Goal: Information Seeking & Learning: Learn about a topic

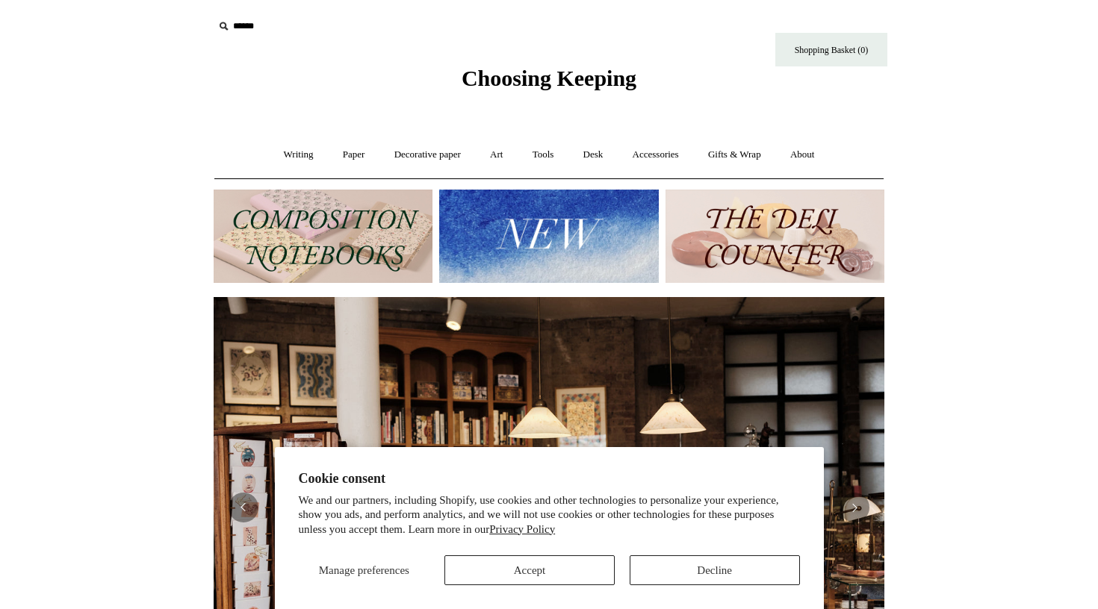
click at [529, 570] on button "Accept" at bounding box center [529, 570] width 170 height 30
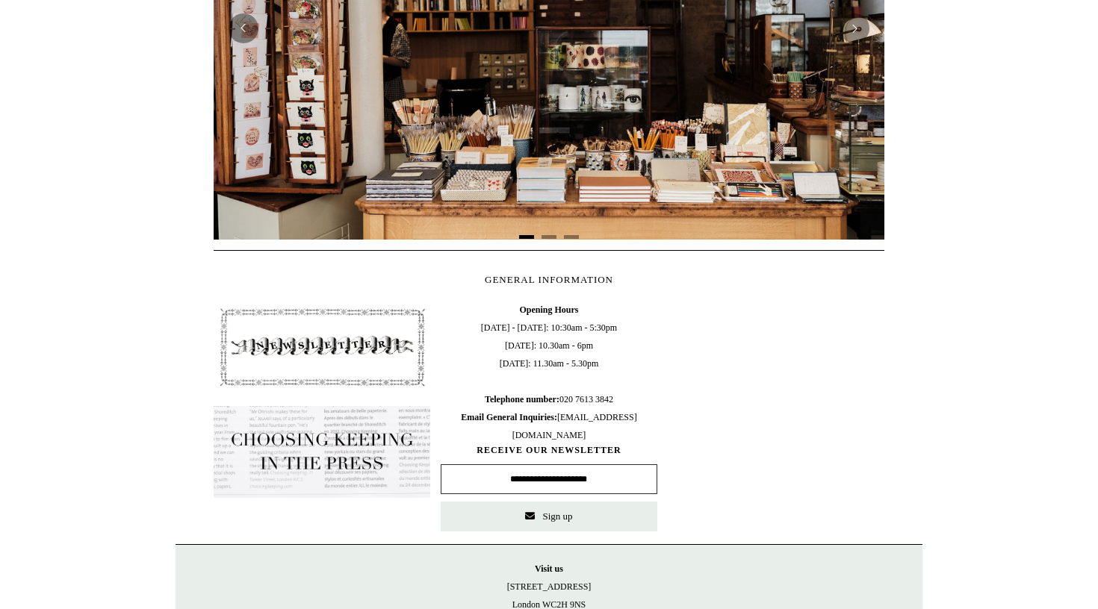
scroll to position [58, 0]
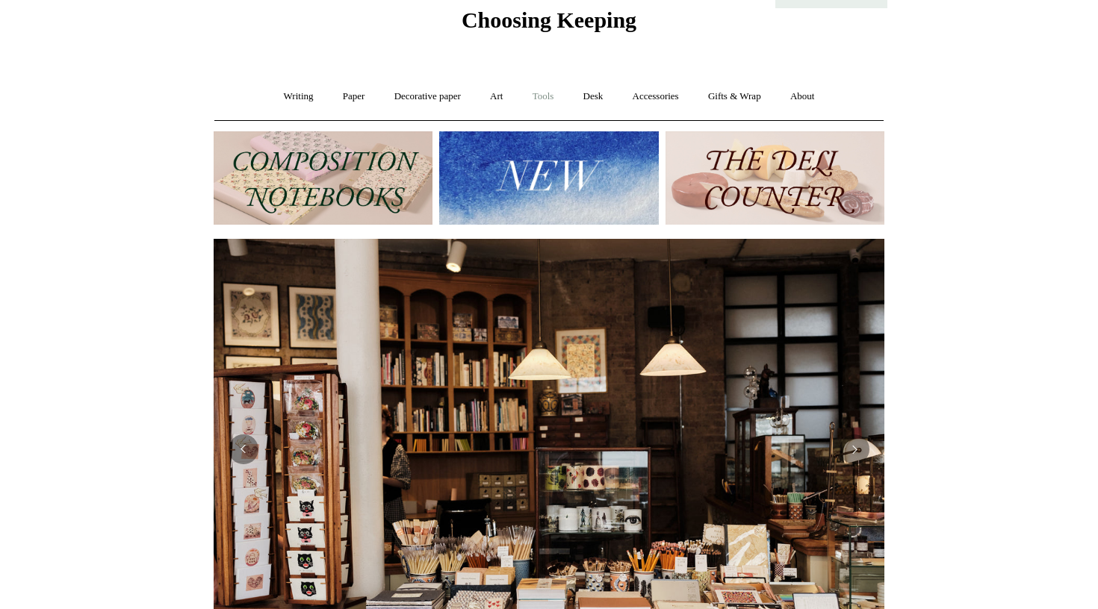
click at [547, 97] on link "Tools +" at bounding box center [543, 97] width 49 height 40
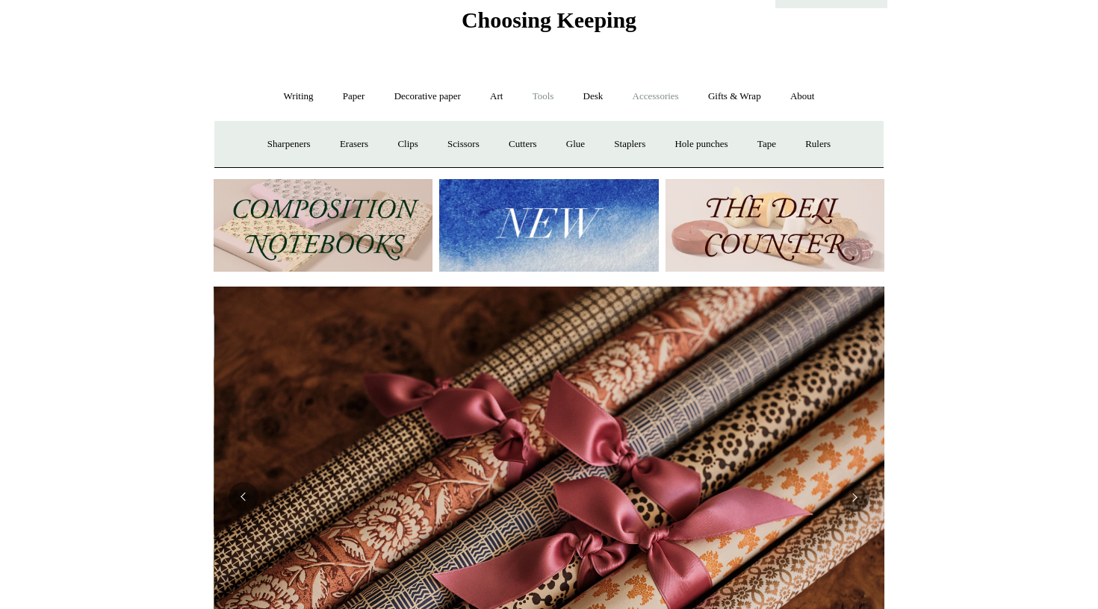
scroll to position [0, 1341]
click at [662, 99] on link "Accessories +" at bounding box center [655, 97] width 73 height 40
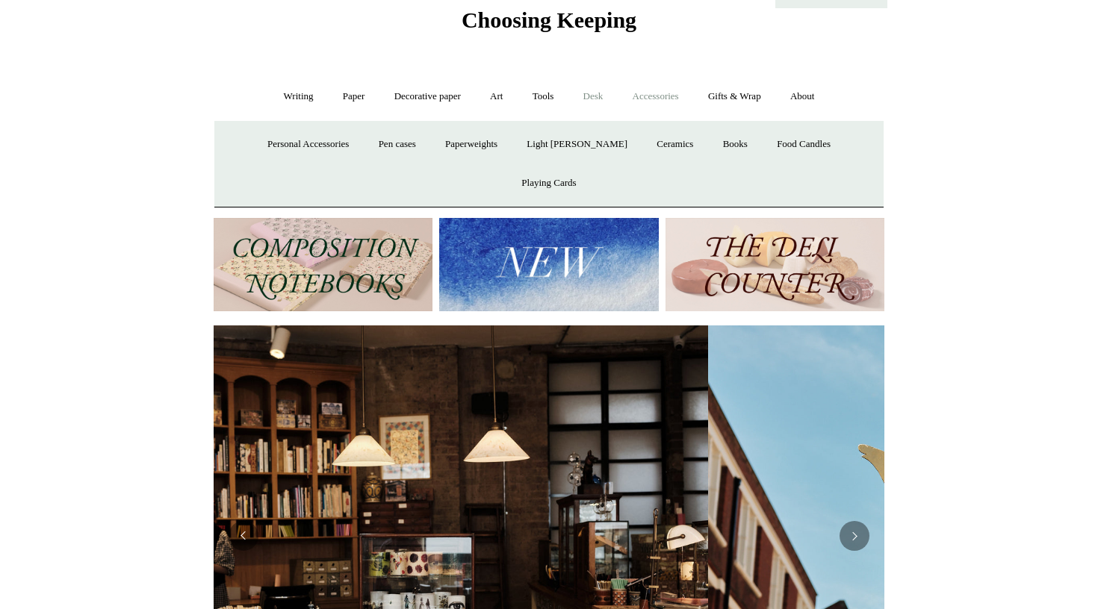
scroll to position [0, 23]
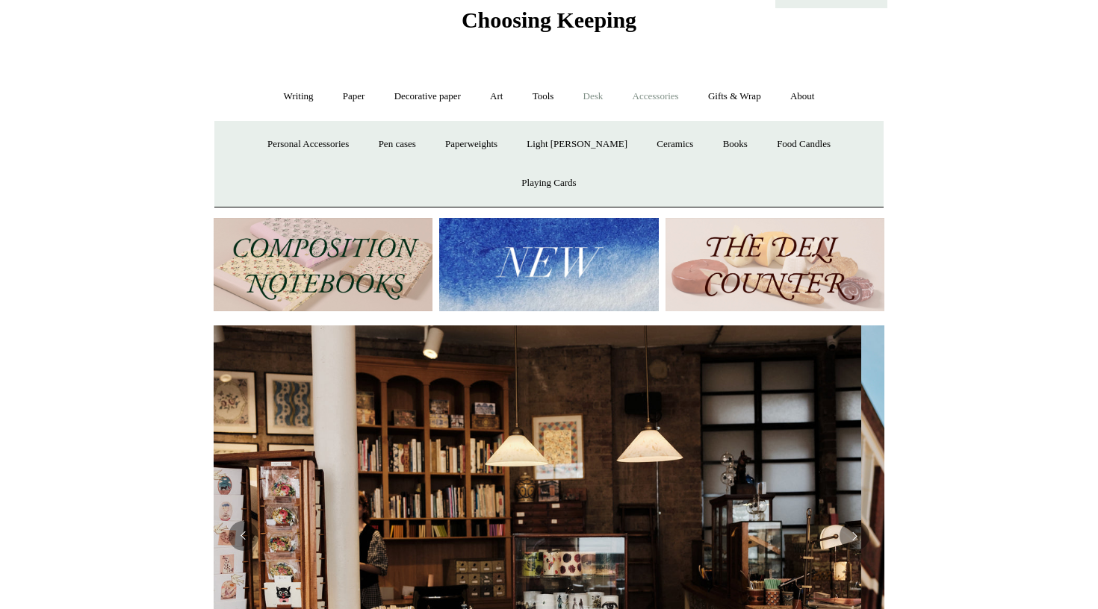
click at [593, 99] on link "Desk +" at bounding box center [593, 97] width 47 height 40
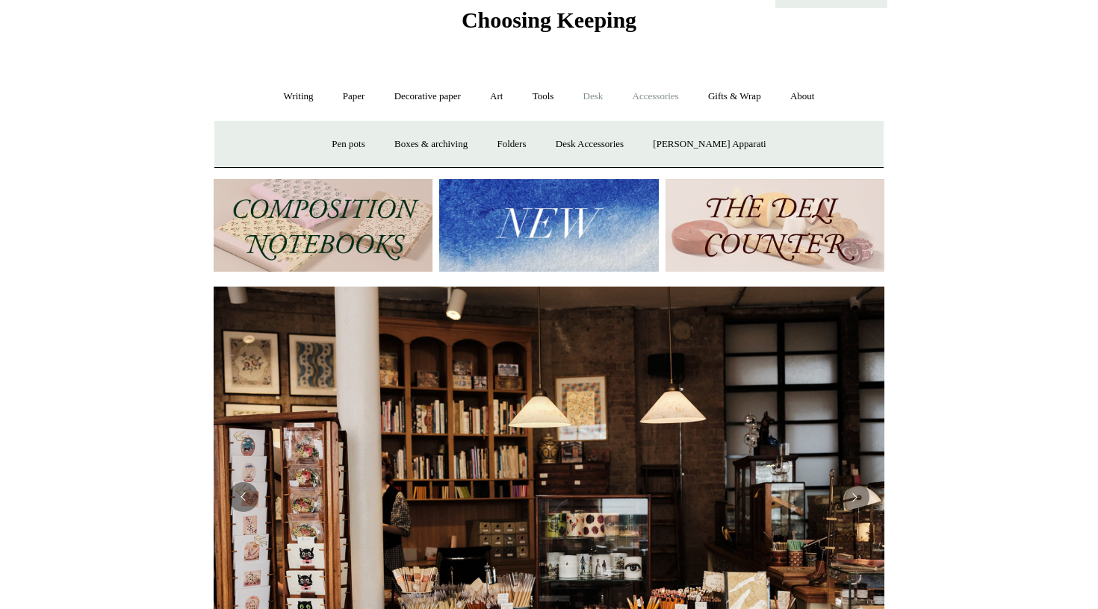
click at [658, 95] on link "Accessories +" at bounding box center [655, 97] width 73 height 40
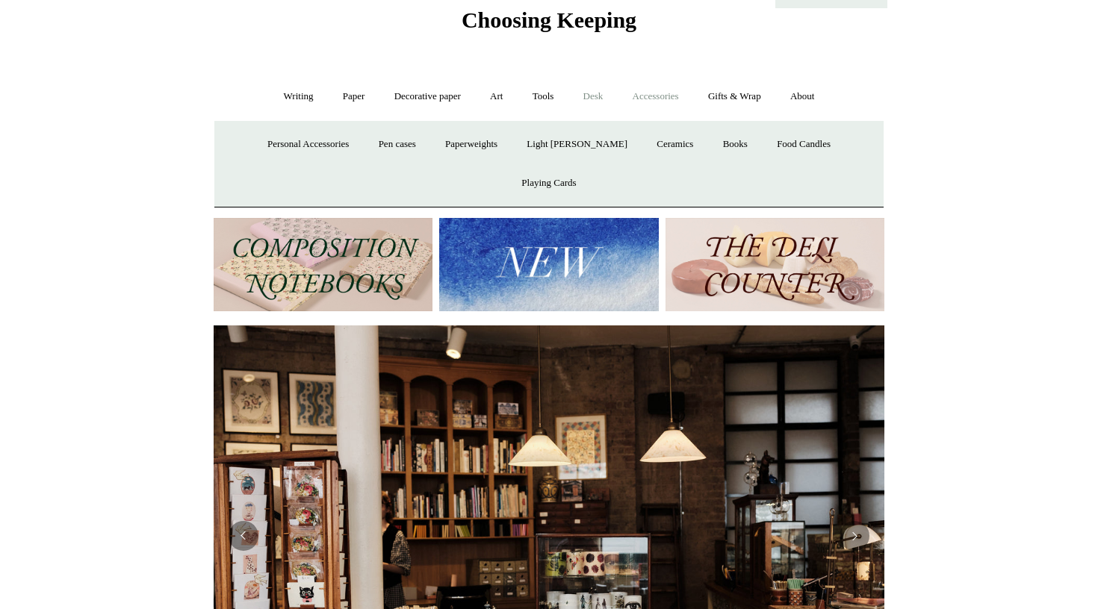
click at [573, 92] on link "Desk +" at bounding box center [593, 97] width 47 height 40
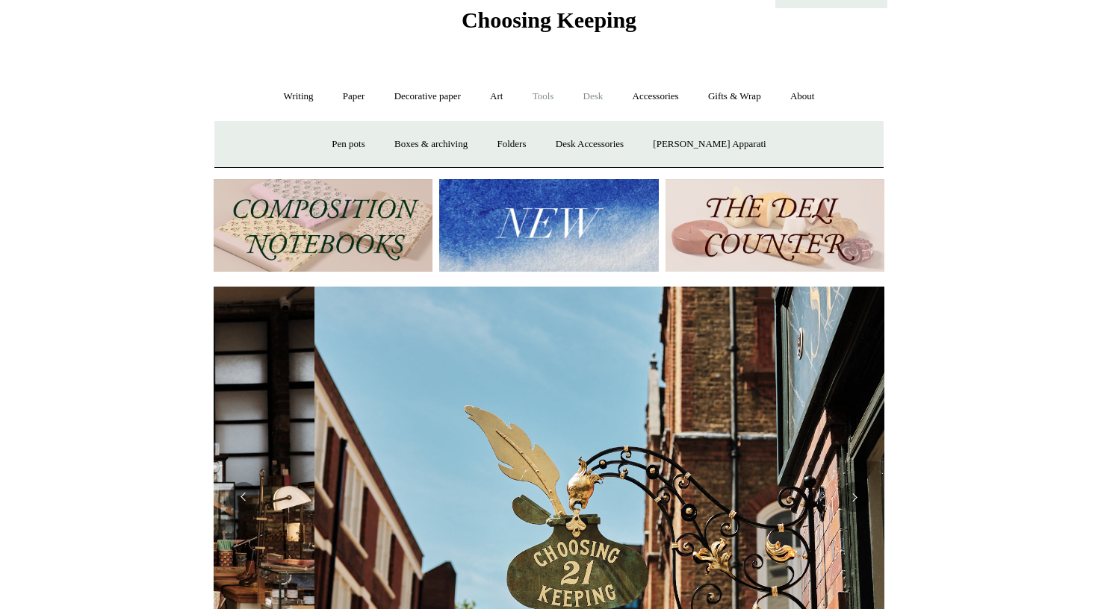
click at [551, 92] on link "Tools +" at bounding box center [543, 97] width 49 height 40
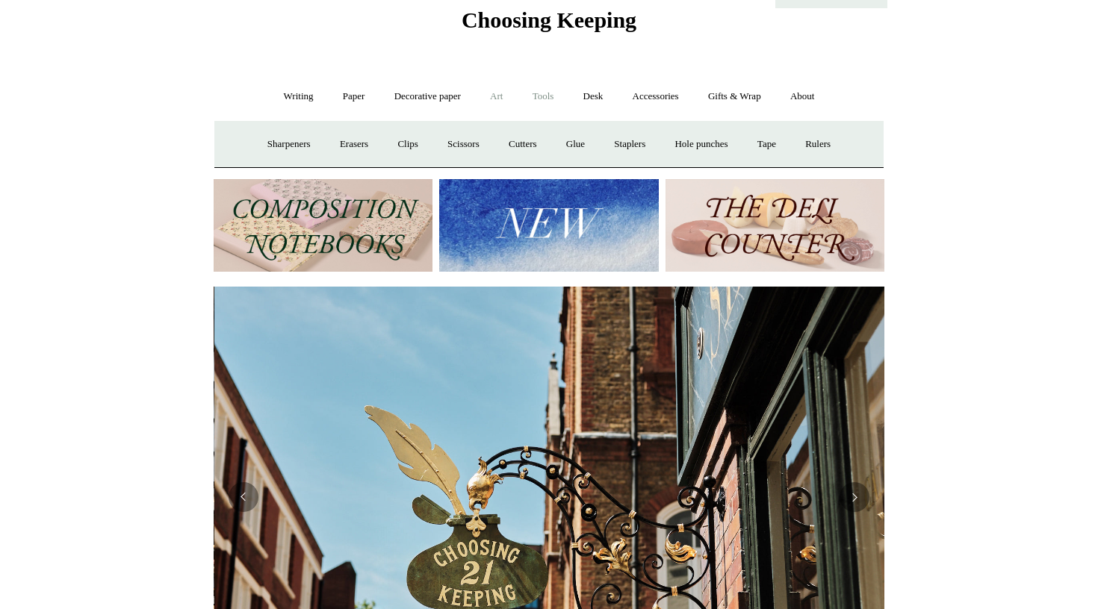
scroll to position [0, 670]
click at [293, 92] on link "Writing +" at bounding box center [298, 97] width 57 height 40
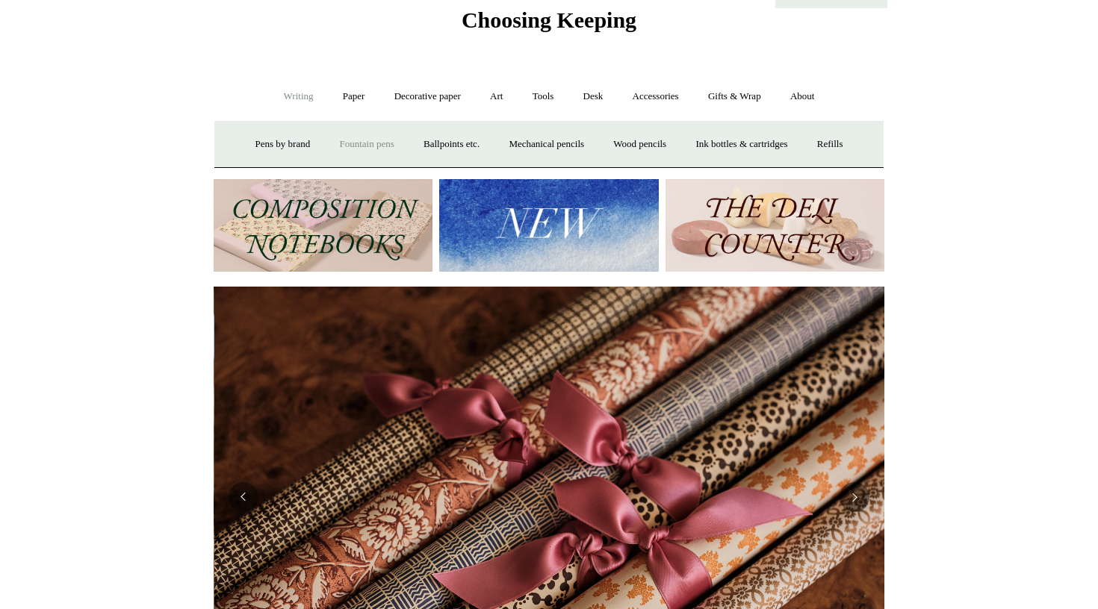
scroll to position [0, 1341]
click at [361, 141] on link "Fountain pens +" at bounding box center [366, 145] width 81 height 40
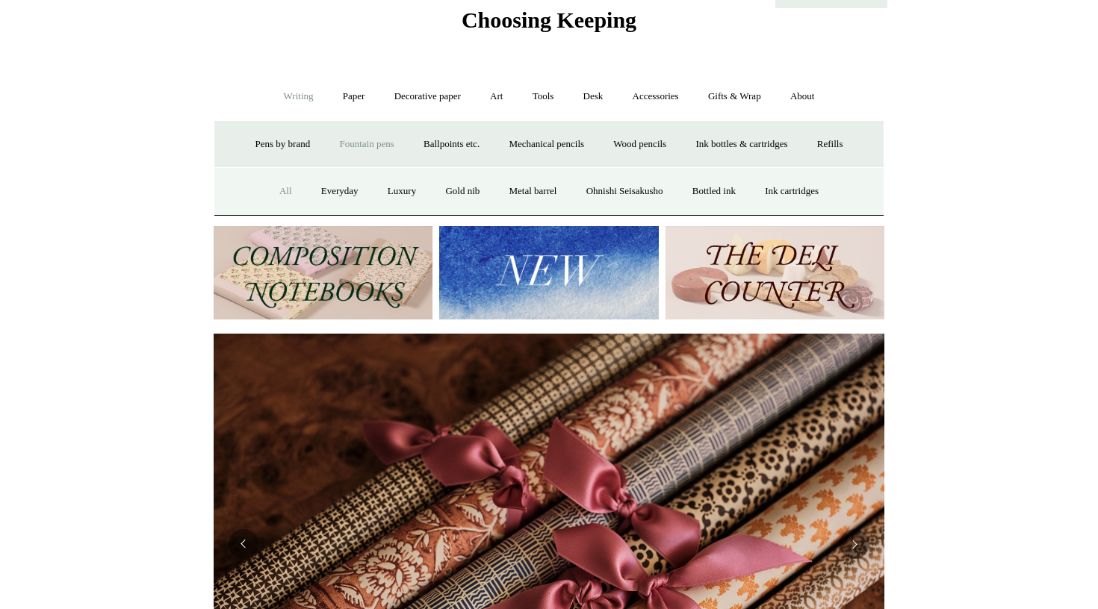
scroll to position [0, 1291]
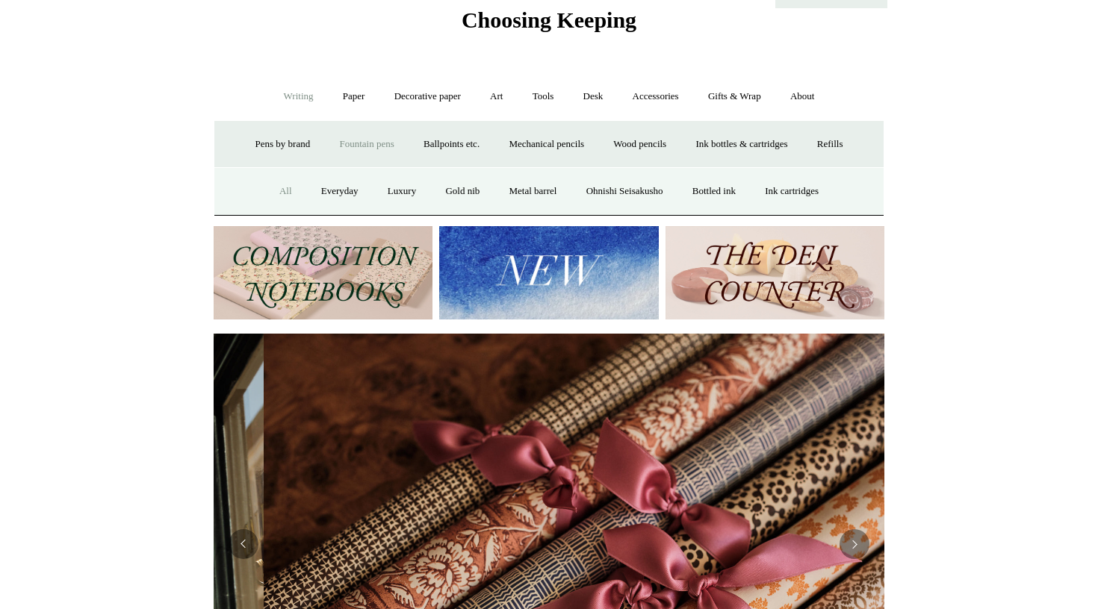
click at [268, 192] on link "All" at bounding box center [286, 192] width 40 height 40
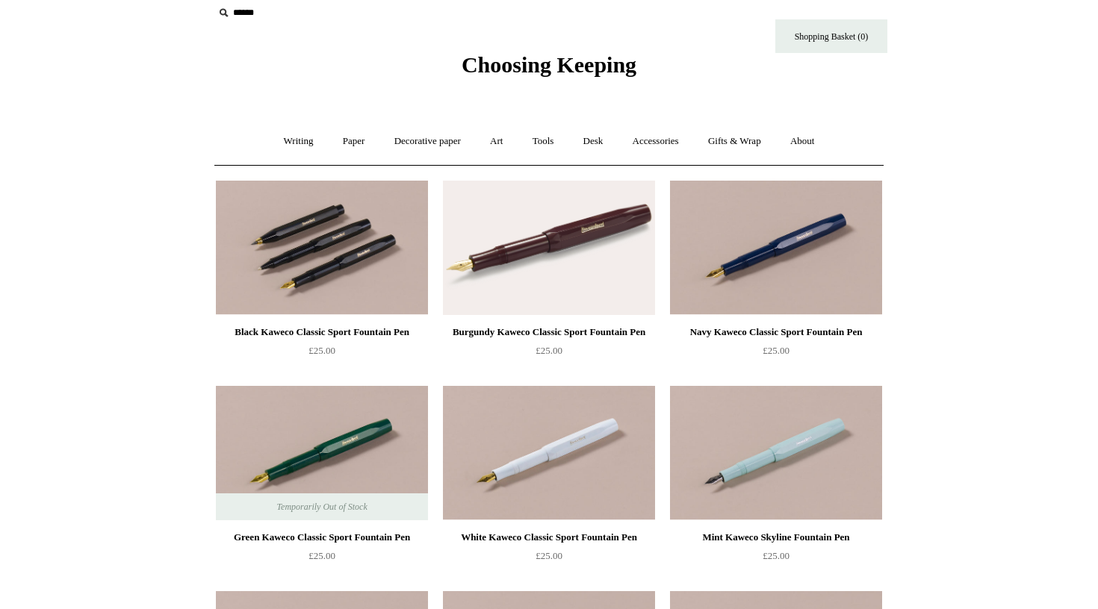
scroll to position [16, 0]
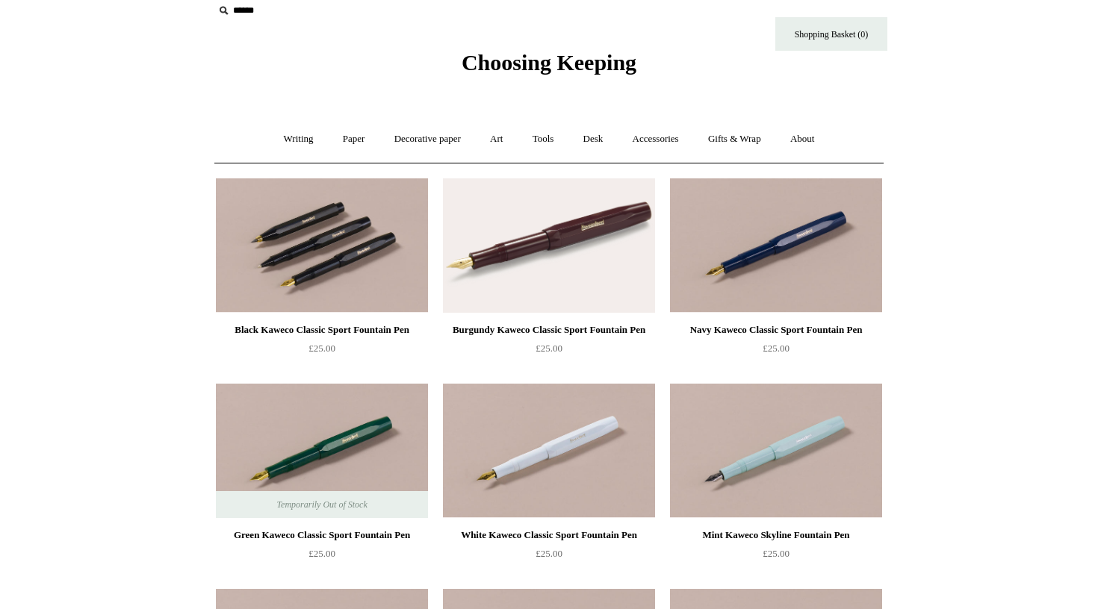
click at [345, 240] on img at bounding box center [322, 245] width 212 height 134
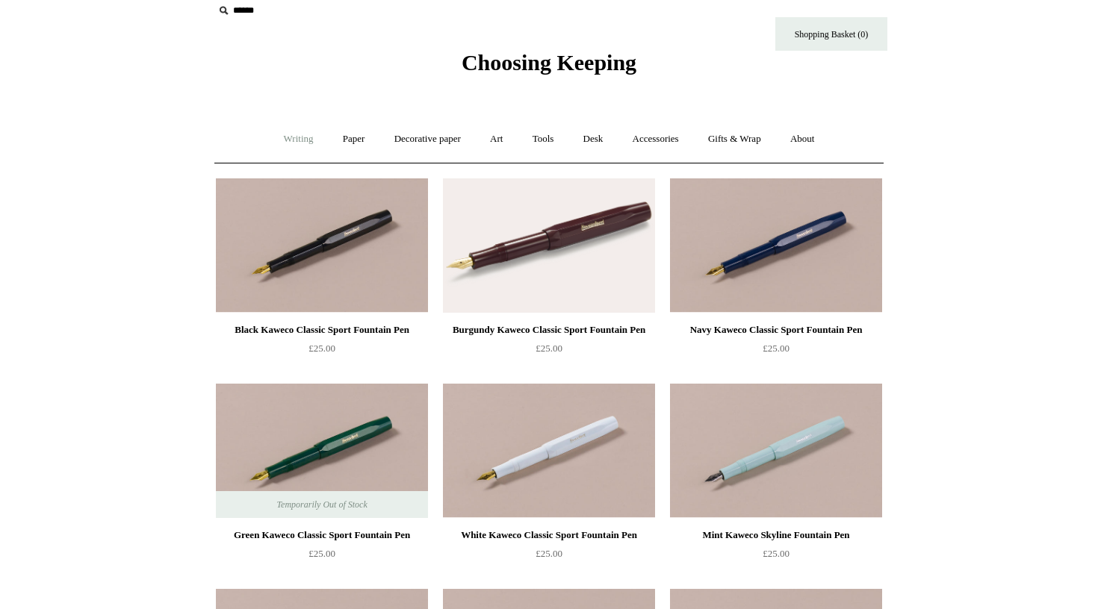
click at [283, 136] on link "Writing +" at bounding box center [298, 139] width 57 height 40
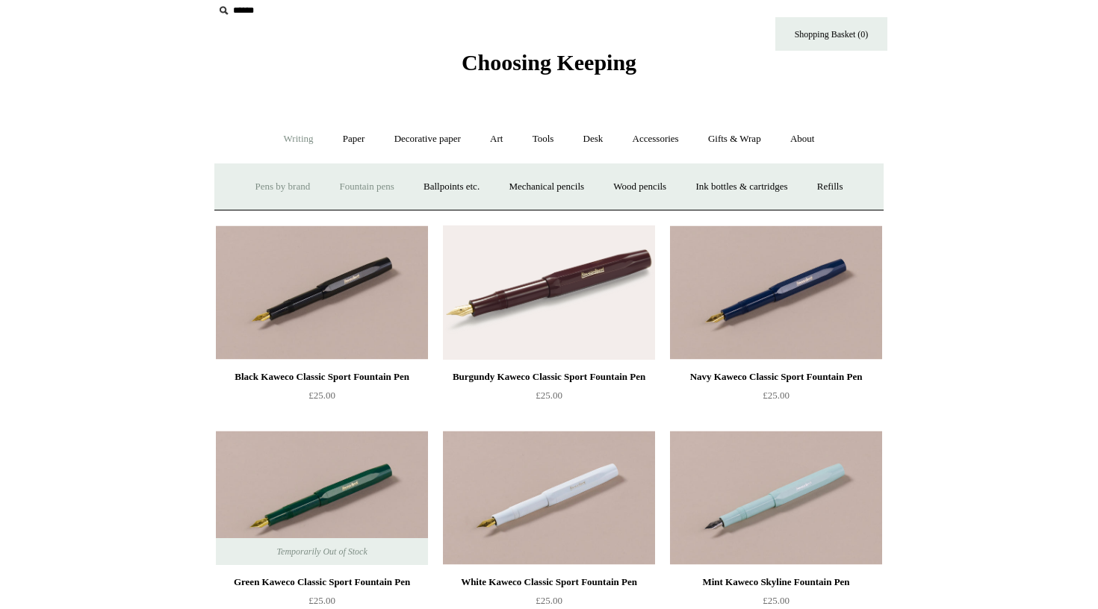
click at [294, 185] on link "Pens by brand +" at bounding box center [283, 187] width 82 height 40
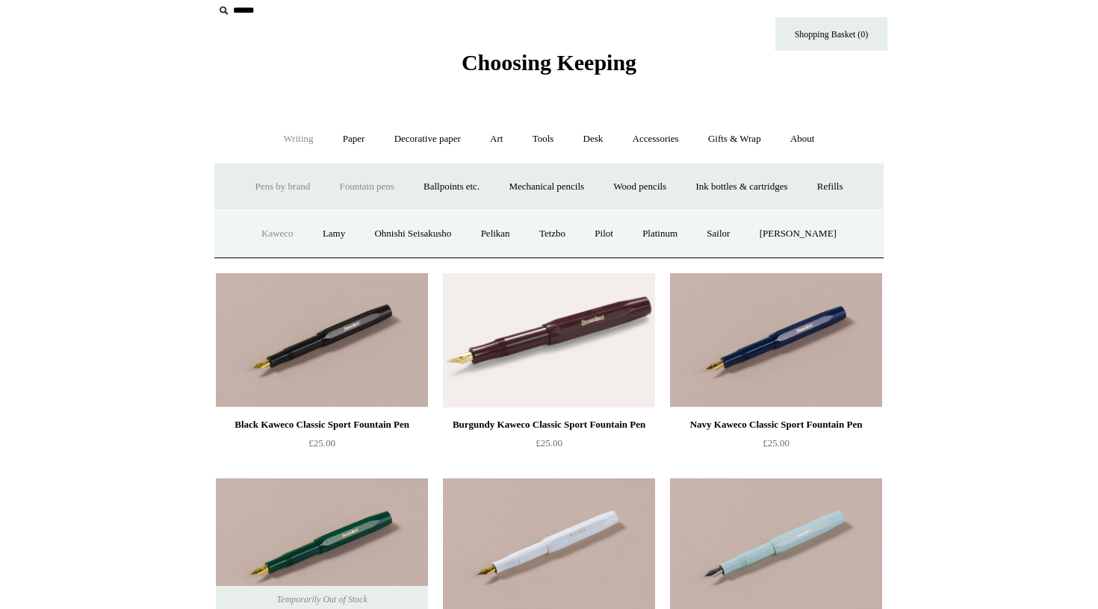
click at [270, 230] on link "Kaweco" at bounding box center [277, 234] width 59 height 40
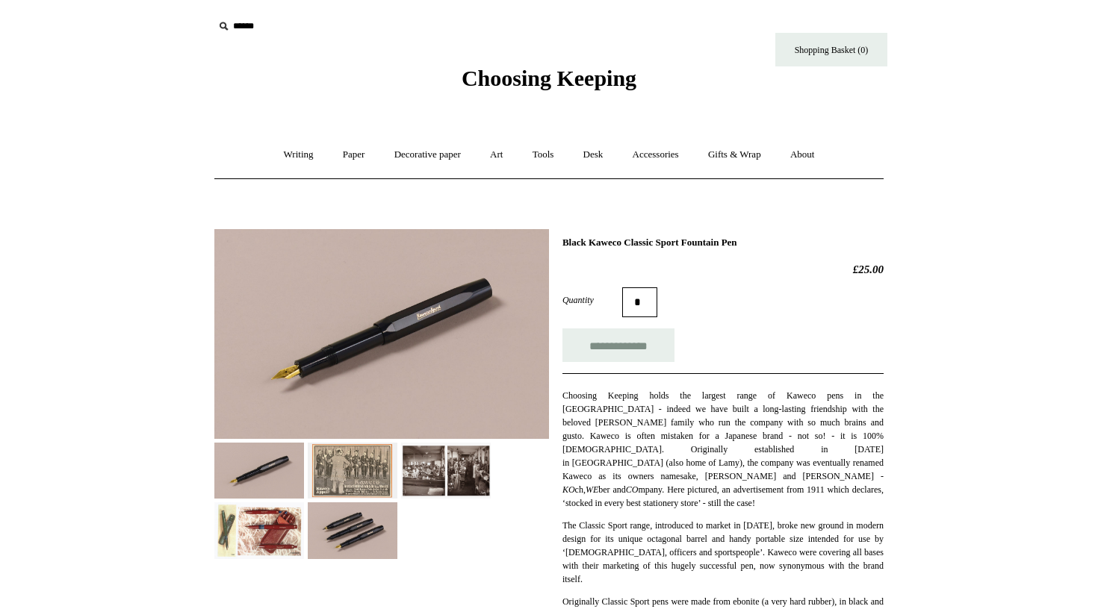
click at [430, 468] on img at bounding box center [446, 471] width 90 height 56
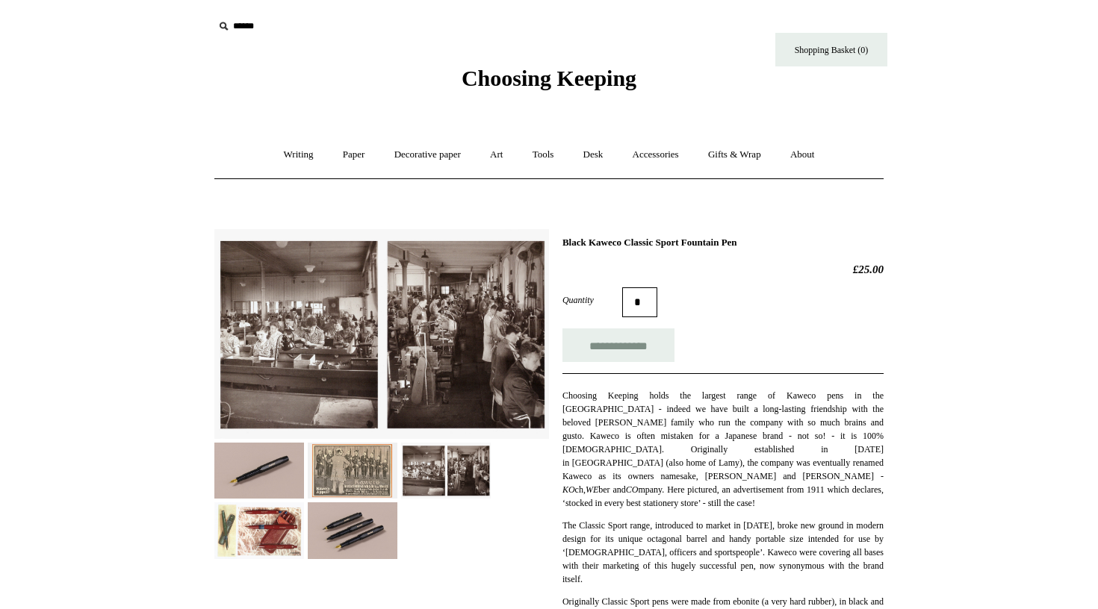
click at [360, 526] on img at bounding box center [353, 530] width 90 height 56
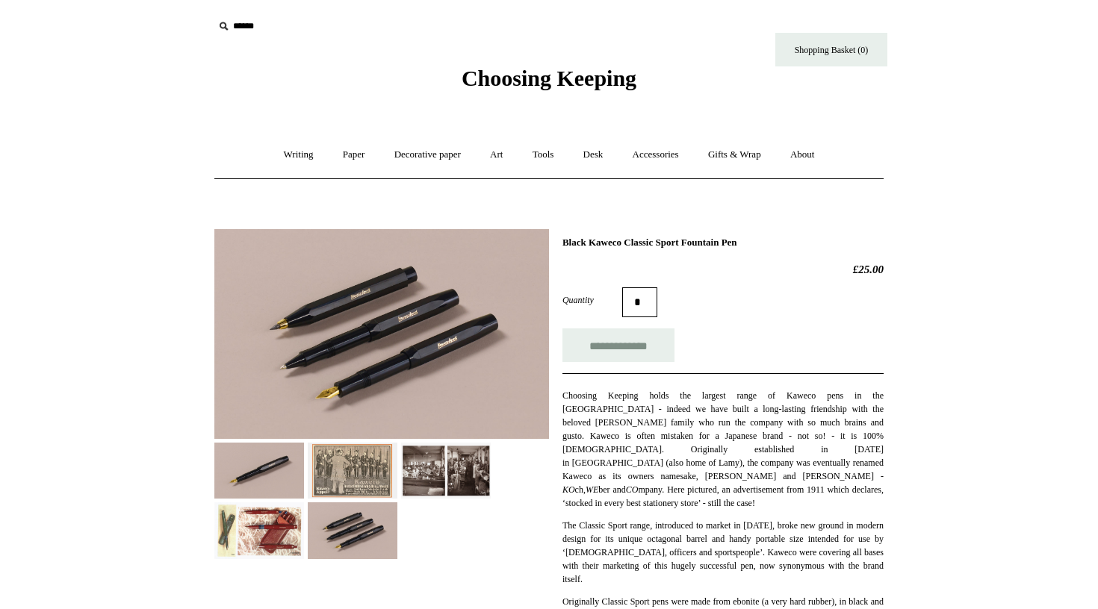
click at [273, 457] on img at bounding box center [259, 471] width 90 height 56
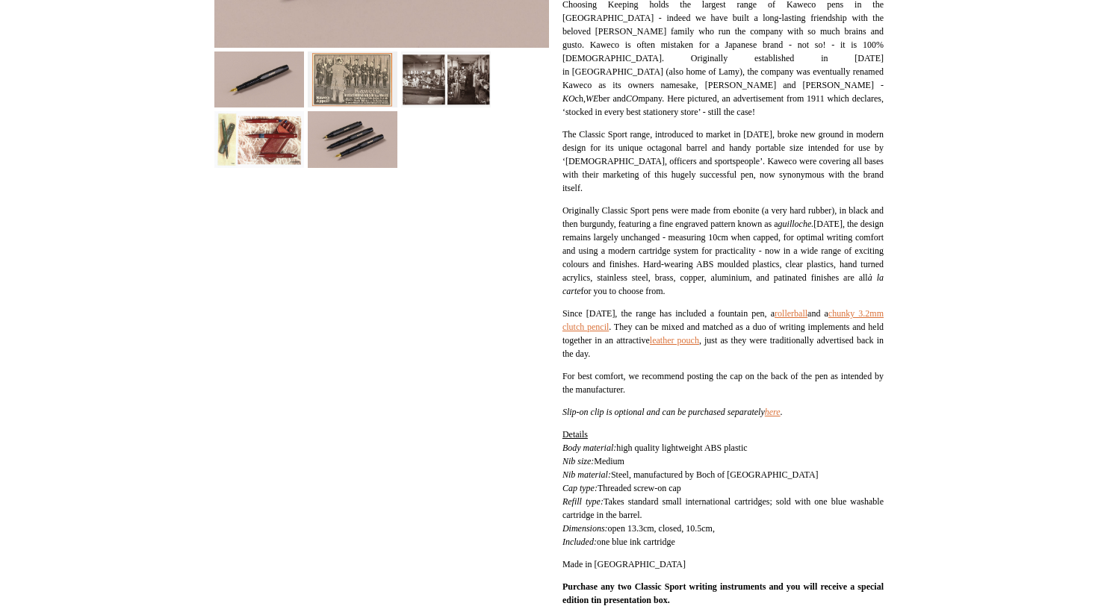
scroll to position [72, 0]
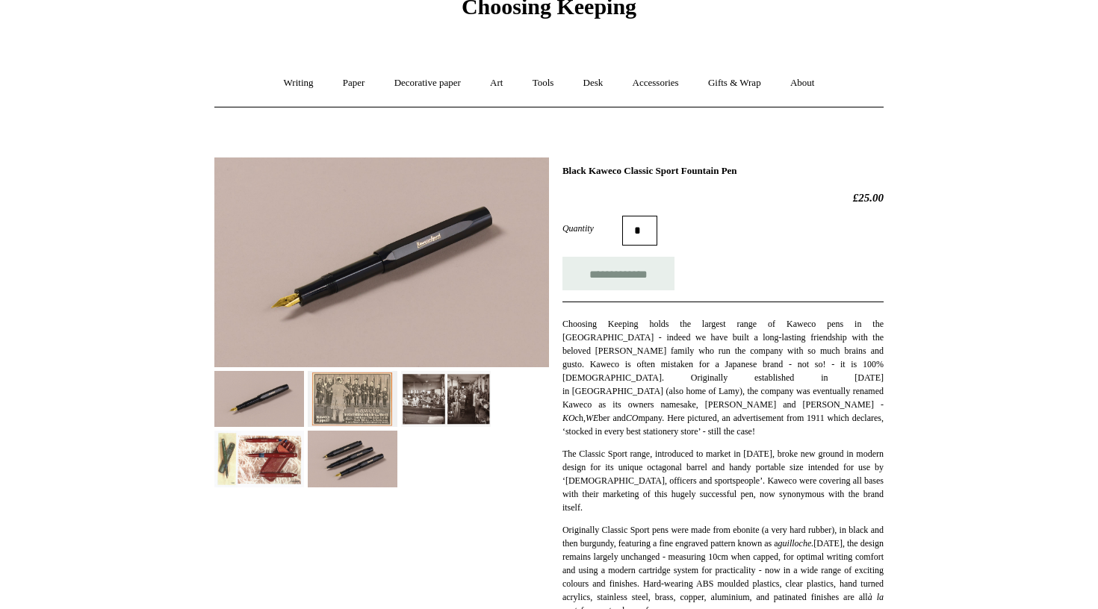
click at [354, 439] on img at bounding box center [353, 459] width 90 height 56
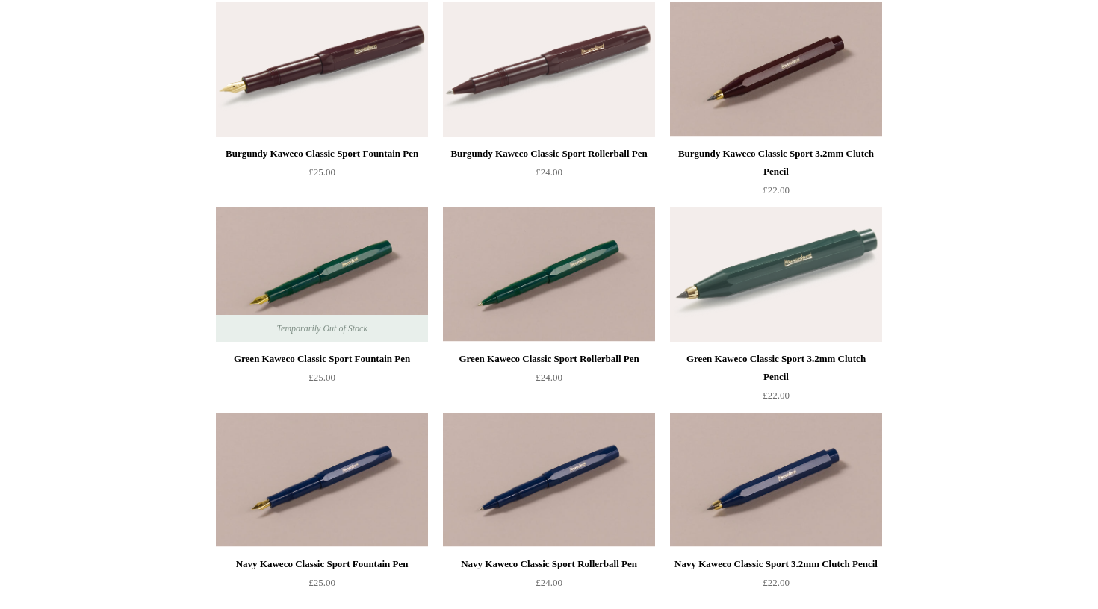
scroll to position [382, 0]
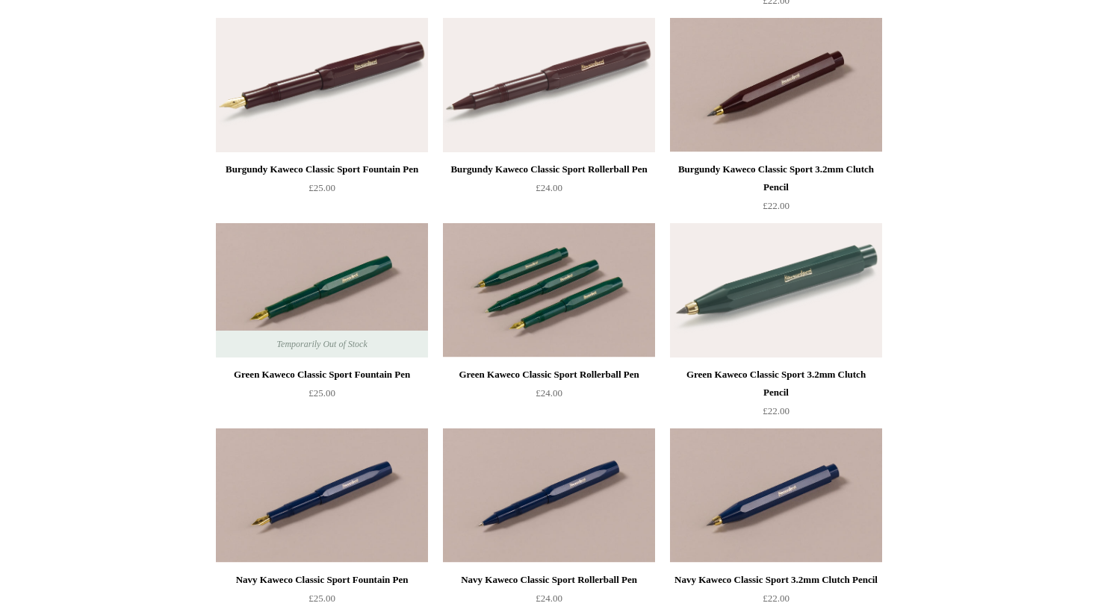
click at [559, 297] on img at bounding box center [549, 290] width 212 height 134
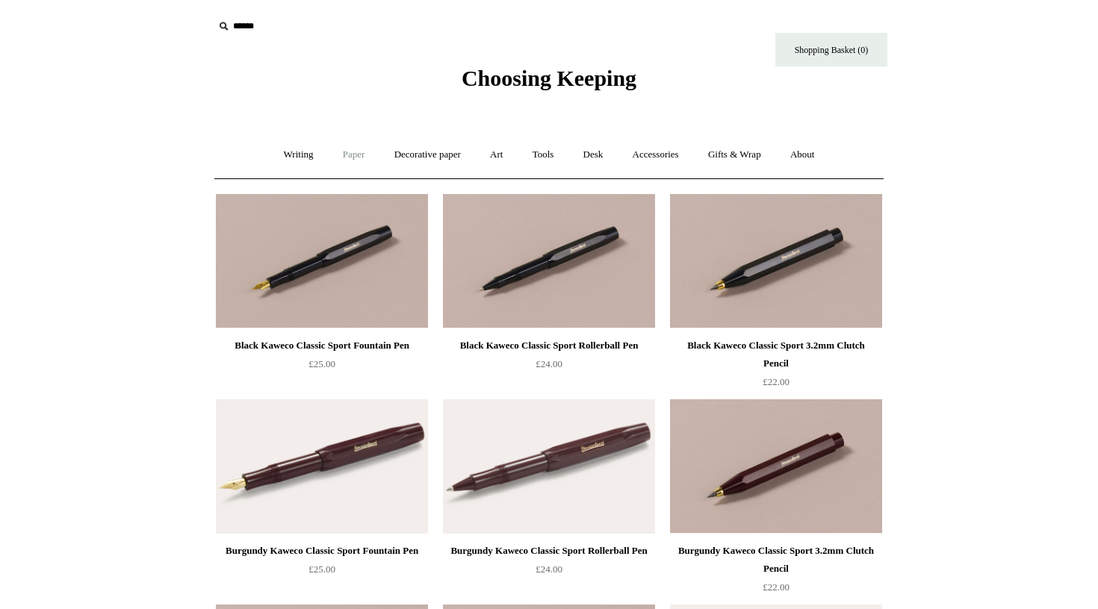
scroll to position [0, 0]
click at [275, 156] on link "Writing +" at bounding box center [298, 155] width 57 height 40
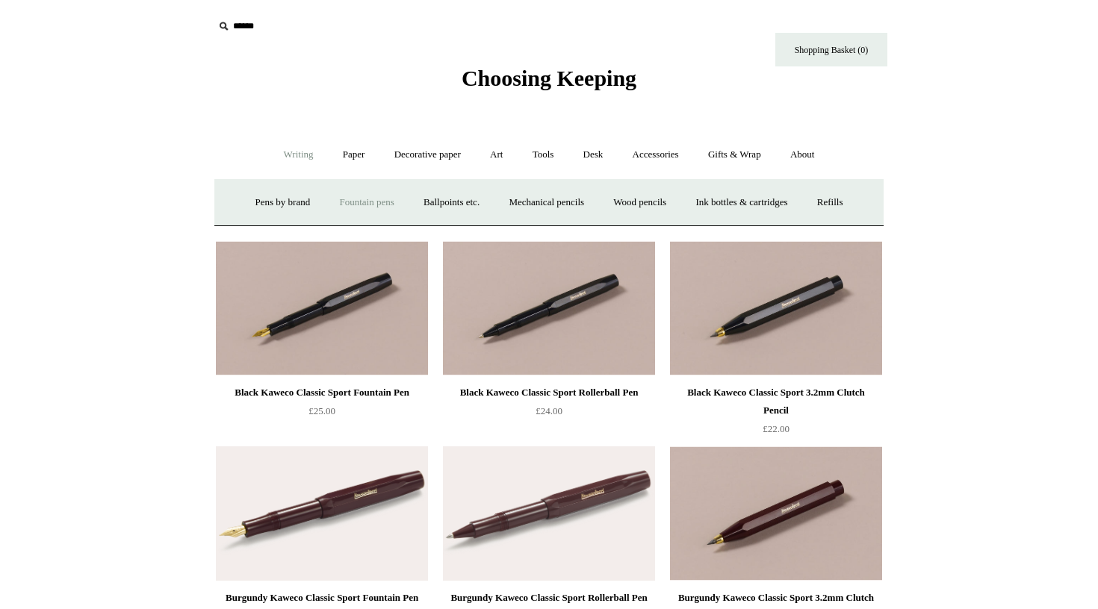
click at [367, 208] on link "Fountain pens +" at bounding box center [366, 203] width 81 height 40
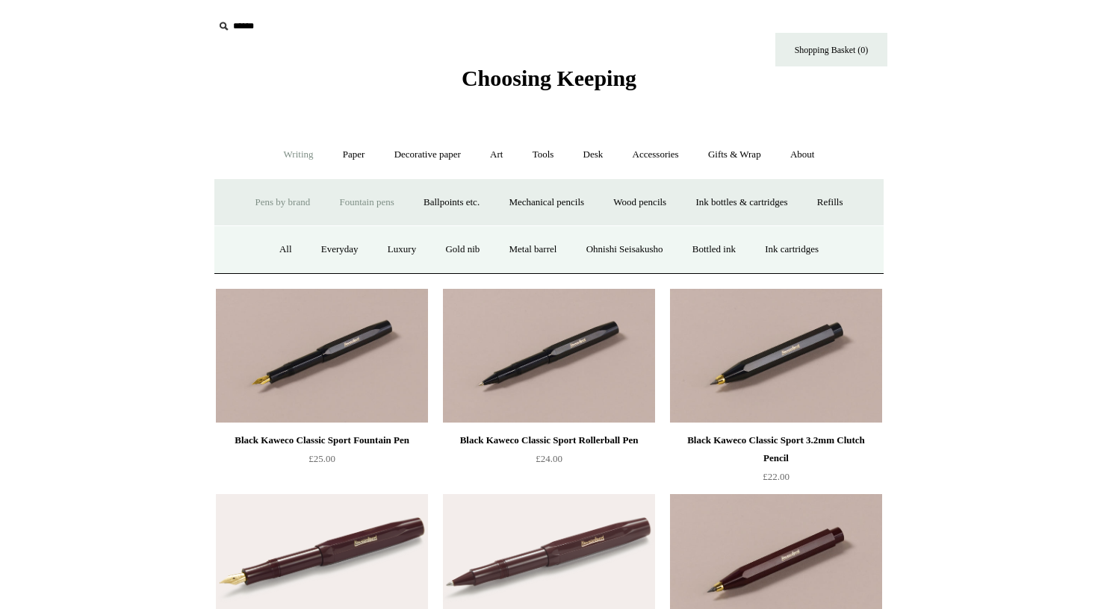
click at [294, 190] on link "Pens by brand +" at bounding box center [283, 203] width 82 height 40
click at [331, 253] on link "Lamy" at bounding box center [333, 250] width 49 height 40
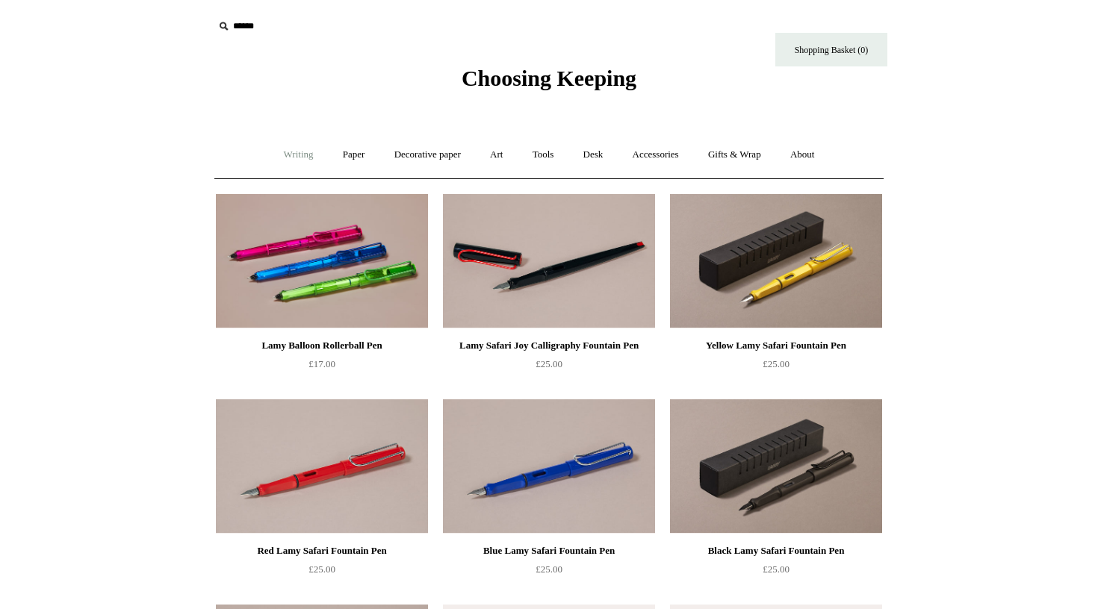
click at [287, 153] on link "Writing +" at bounding box center [298, 155] width 57 height 40
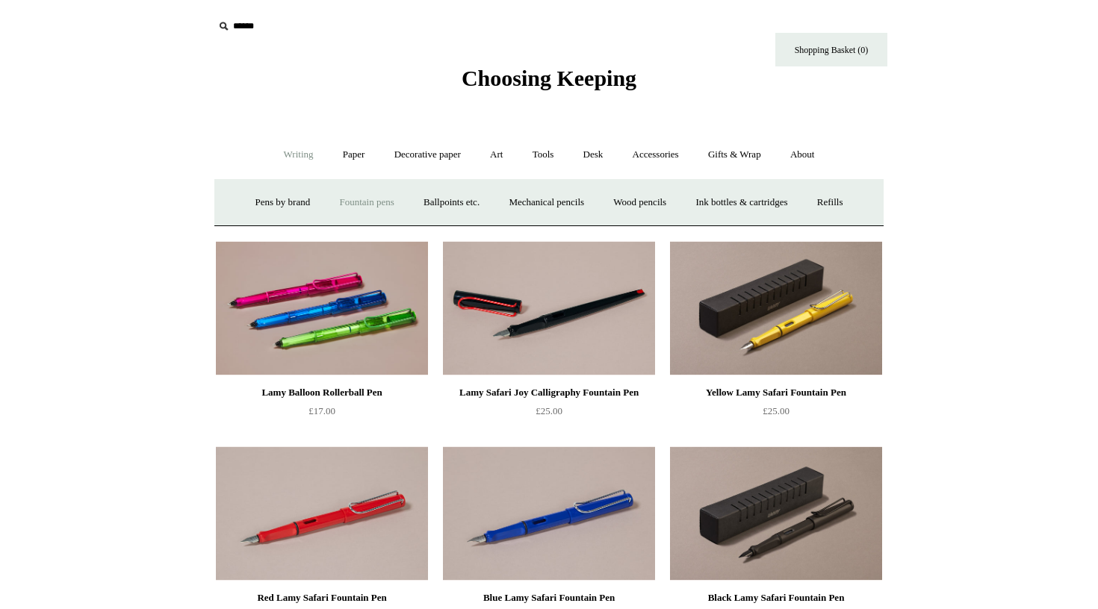
click at [367, 199] on link "Fountain pens +" at bounding box center [366, 203] width 81 height 40
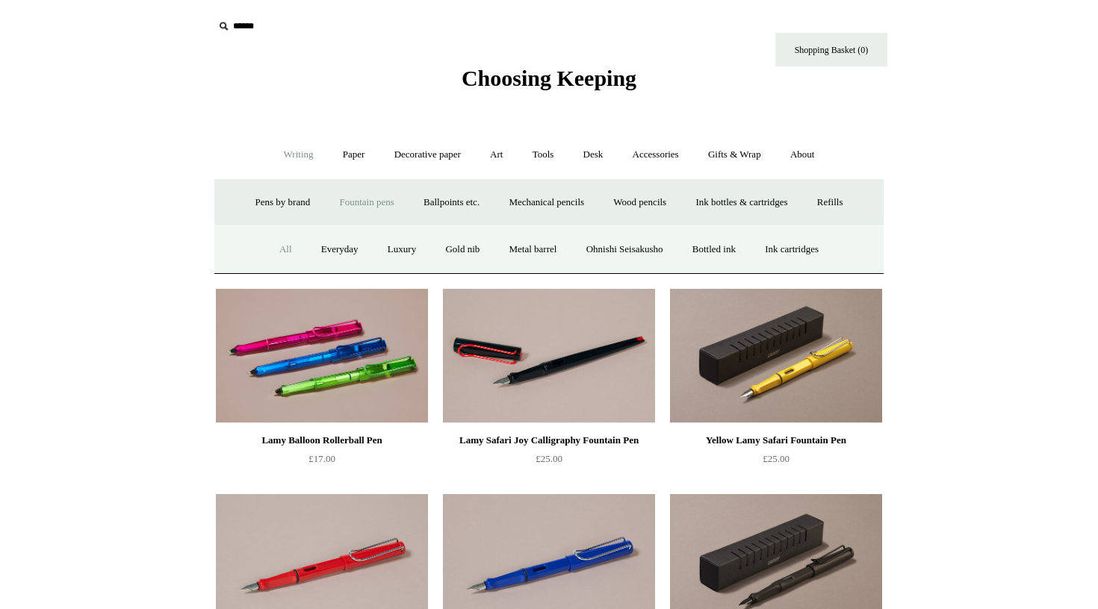
click at [273, 249] on link "All" at bounding box center [286, 250] width 40 height 40
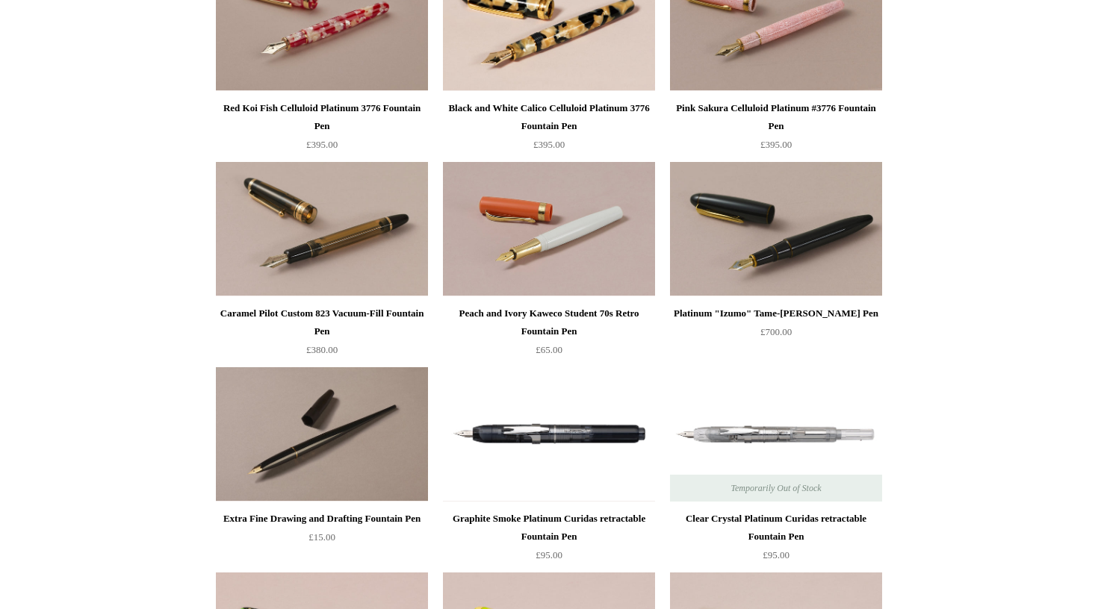
scroll to position [4029, 0]
